Goal: Navigation & Orientation: Find specific page/section

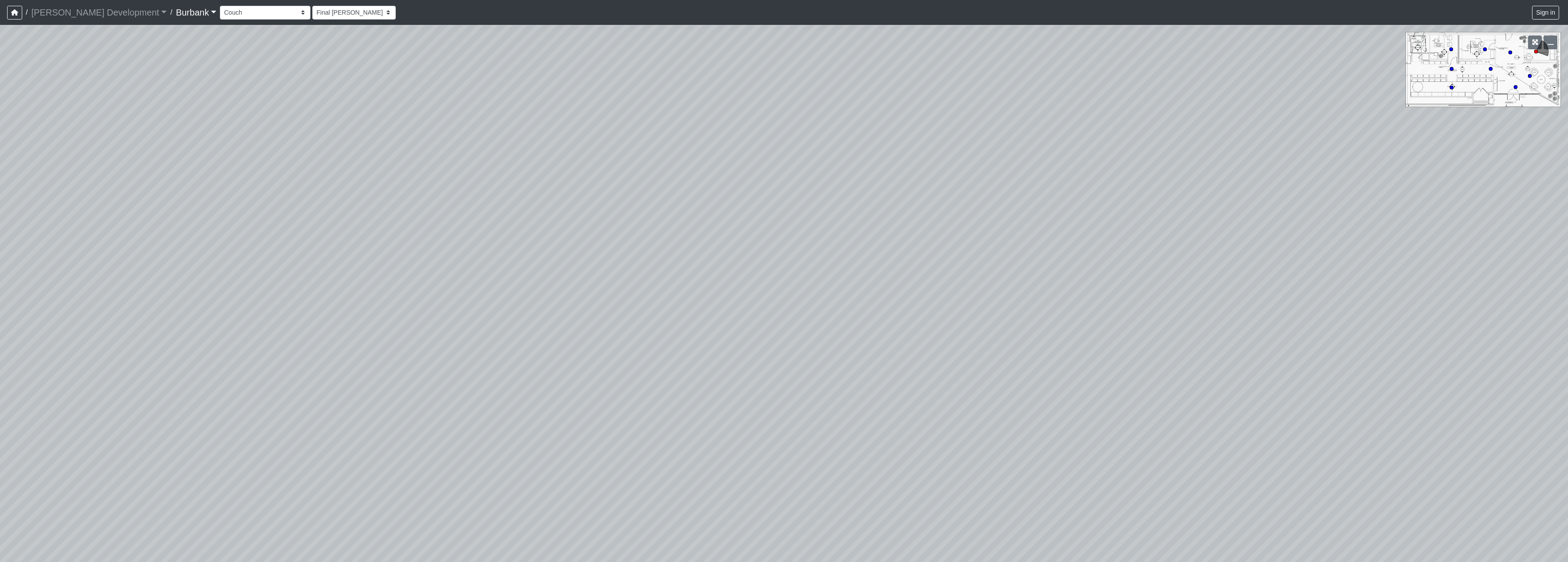
select select "fHHWtsmmdkgUaWzYKRRMiv"
drag, startPoint x: 531, startPoint y: 225, endPoint x: 1090, endPoint y: 353, distance: 573.5
click at [1100, 357] on div "Loading... Seating Loading... Lobby" at bounding box center [784, 293] width 1568 height 538
drag, startPoint x: 542, startPoint y: 307, endPoint x: 904, endPoint y: 212, distance: 374.3
click at [904, 212] on div "Loading... Seating Loading... Lobby" at bounding box center [784, 293] width 1568 height 538
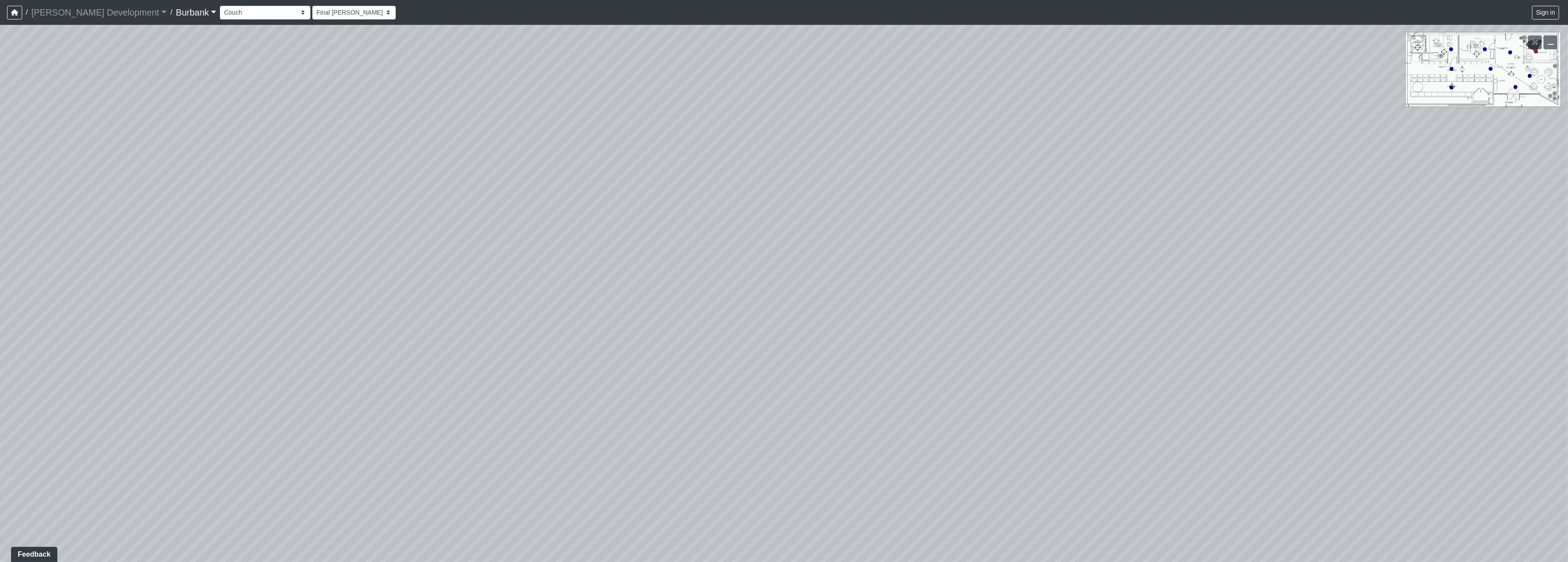
drag, startPoint x: 891, startPoint y: 212, endPoint x: 889, endPoint y: 244, distance: 32.1
click at [889, 244] on div "Loading... Seating Loading... Lobby" at bounding box center [784, 293] width 1568 height 537
drag, startPoint x: 737, startPoint y: 239, endPoint x: 850, endPoint y: 249, distance: 113.4
click at [850, 249] on div "Loading... Seating Loading... Lobby" at bounding box center [784, 293] width 1568 height 537
